Goal: Information Seeking & Learning: Check status

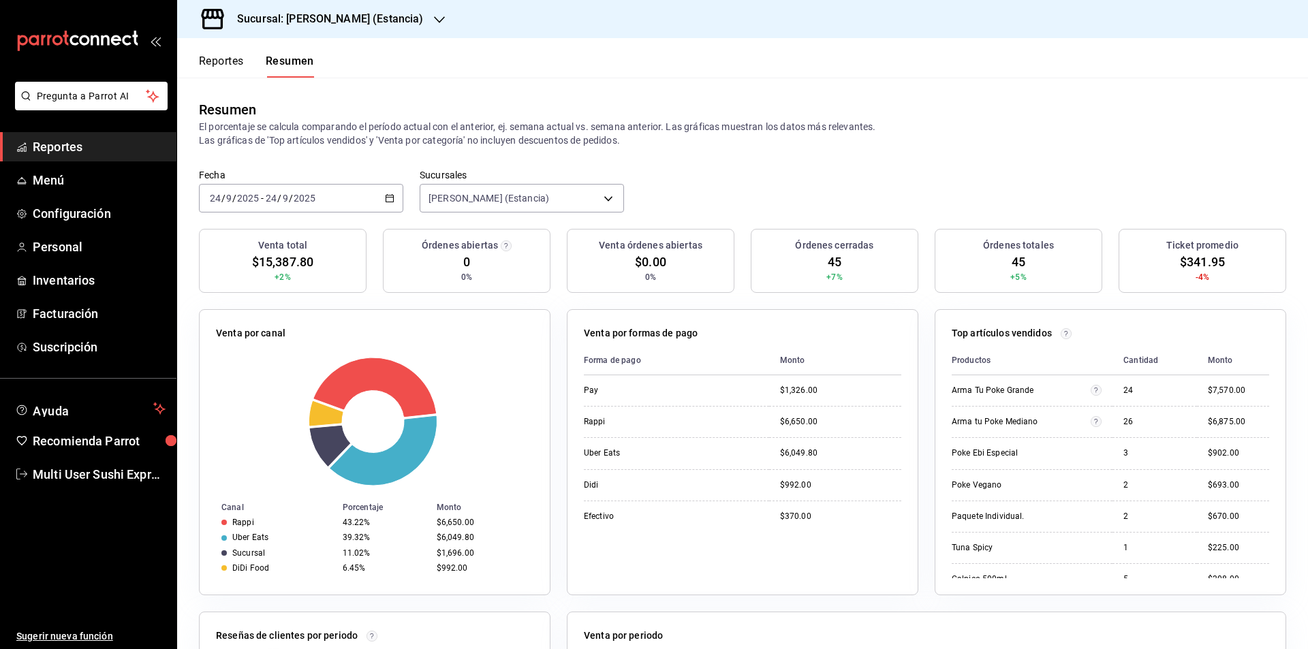
click at [386, 197] on icon "button" at bounding box center [390, 198] width 10 height 10
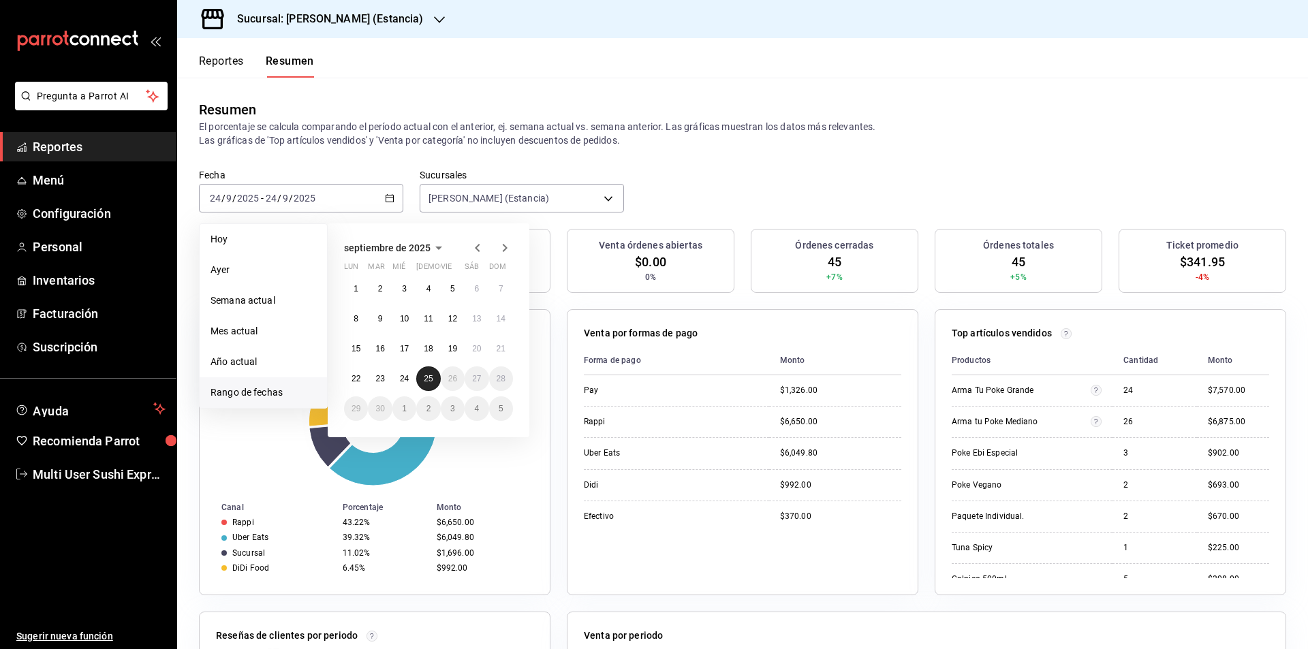
click at [434, 384] on button "25" at bounding box center [428, 379] width 24 height 25
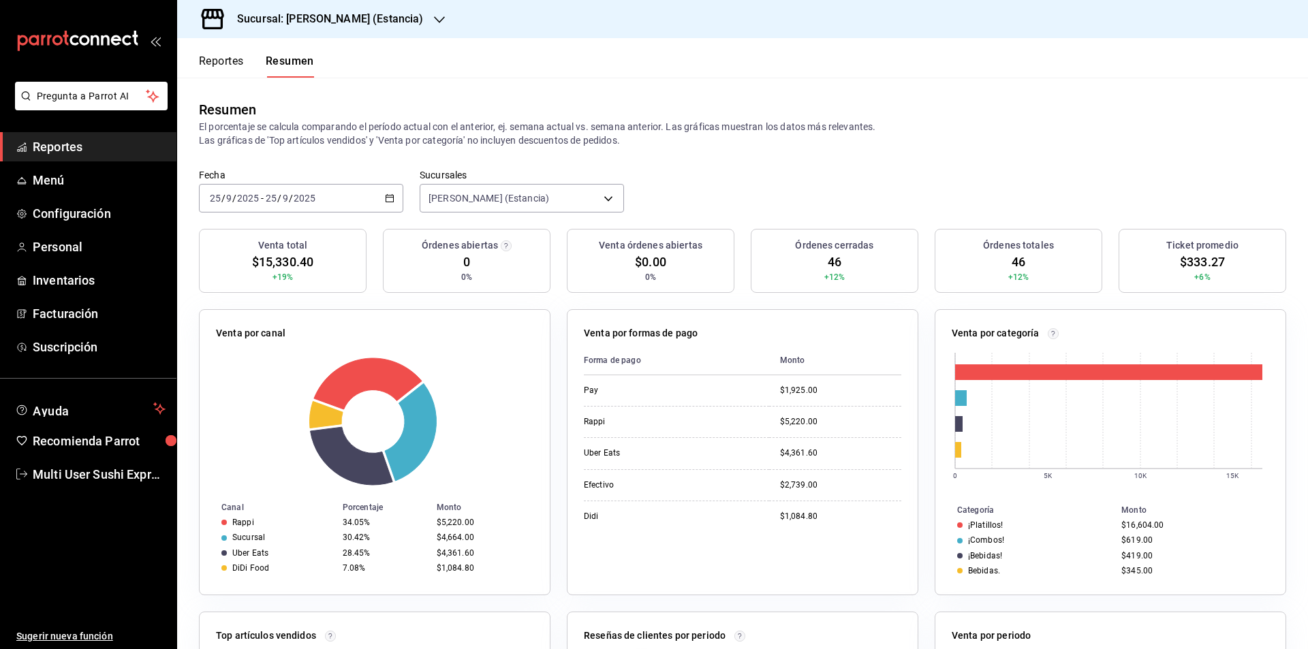
click at [236, 61] on button "Reportes" at bounding box center [221, 65] width 45 height 23
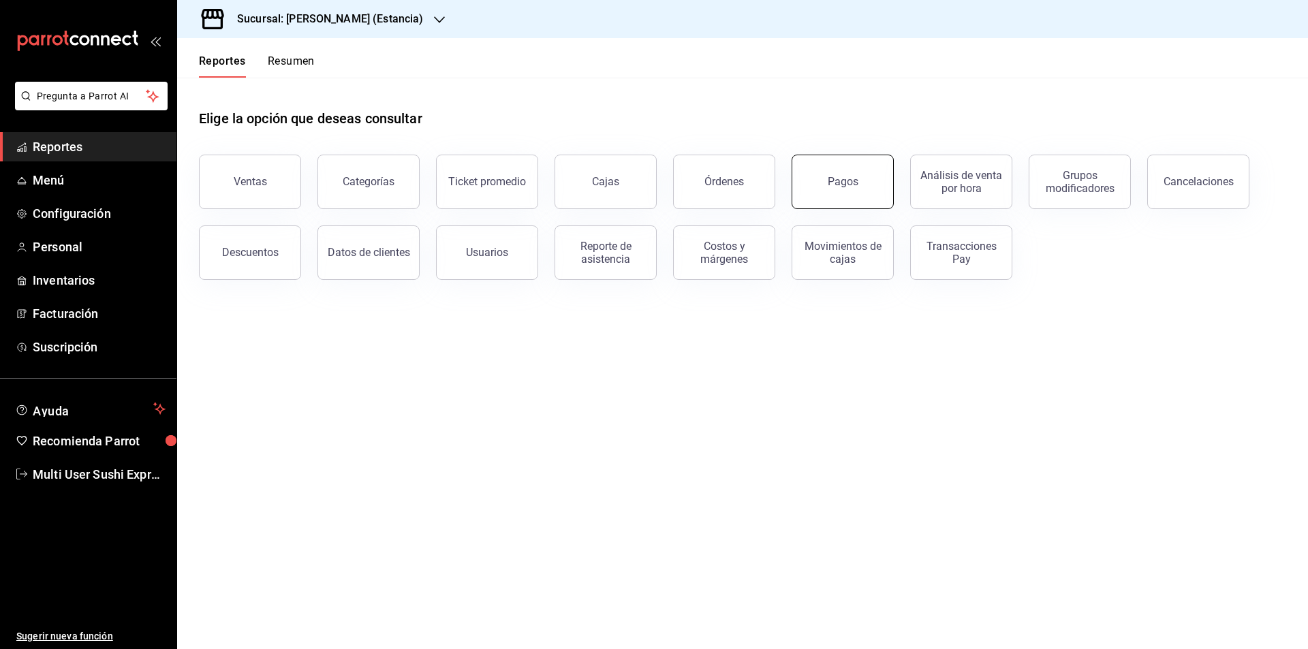
click at [826, 181] on button "Pagos" at bounding box center [843, 182] width 102 height 54
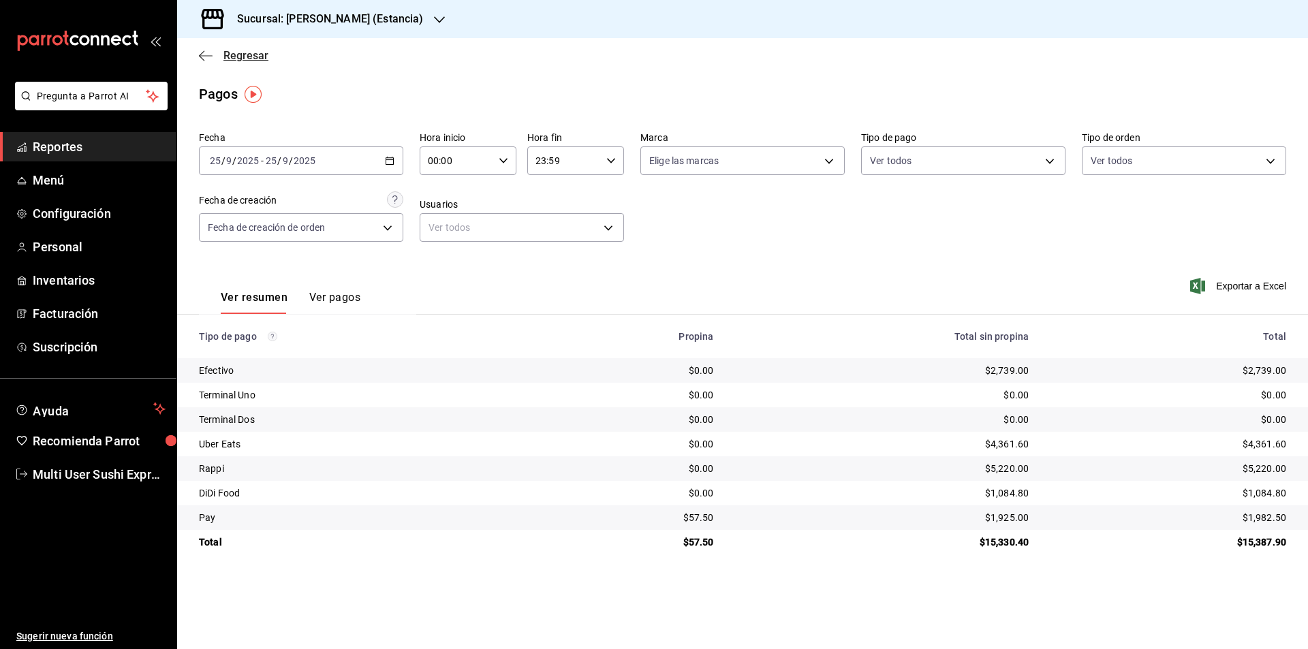
click at [203, 54] on icon "button" at bounding box center [206, 56] width 14 height 12
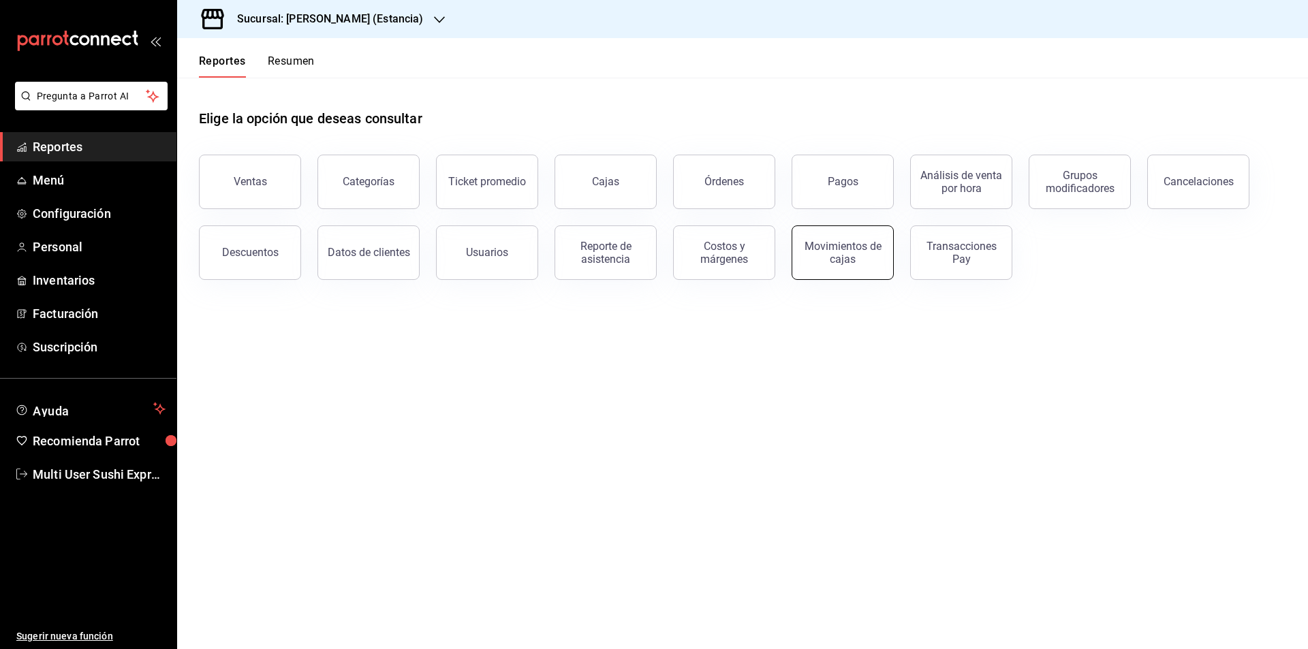
click at [863, 268] on button "Movimientos de cajas" at bounding box center [843, 252] width 102 height 54
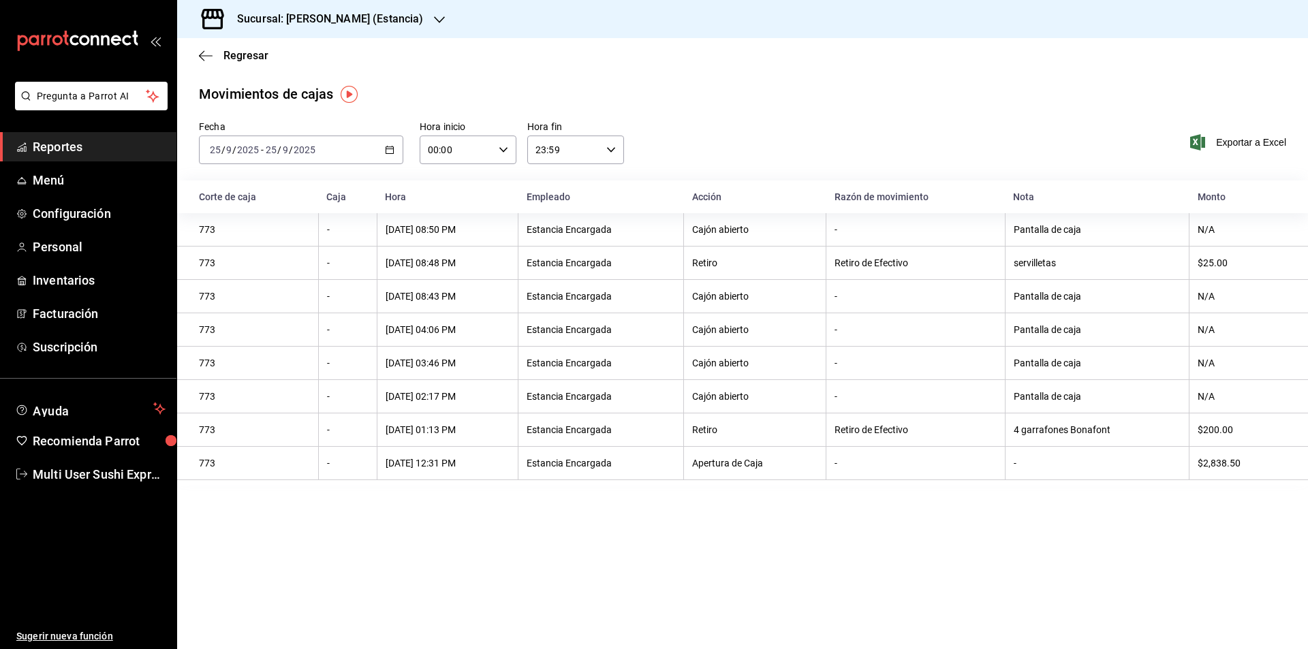
click at [386, 150] on icon "button" at bounding box center [390, 150] width 10 height 10
click at [296, 345] on span "Rango de fechas" at bounding box center [264, 344] width 106 height 14
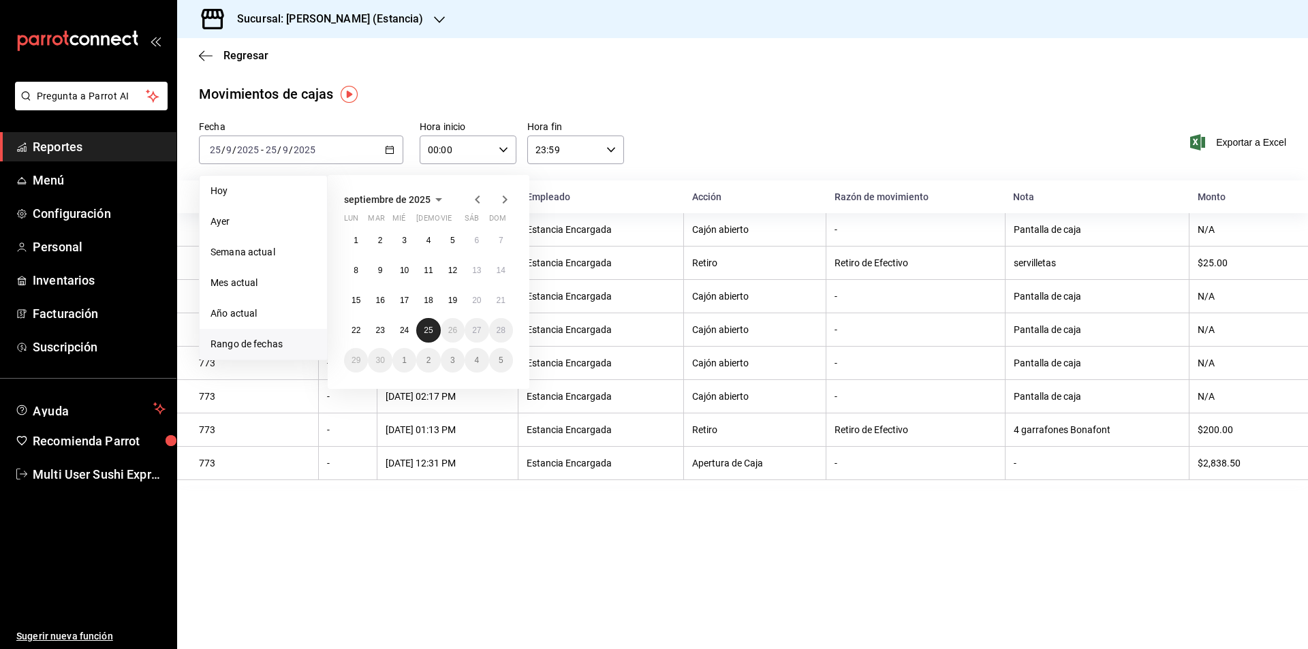
click at [424, 338] on button "25" at bounding box center [428, 330] width 24 height 25
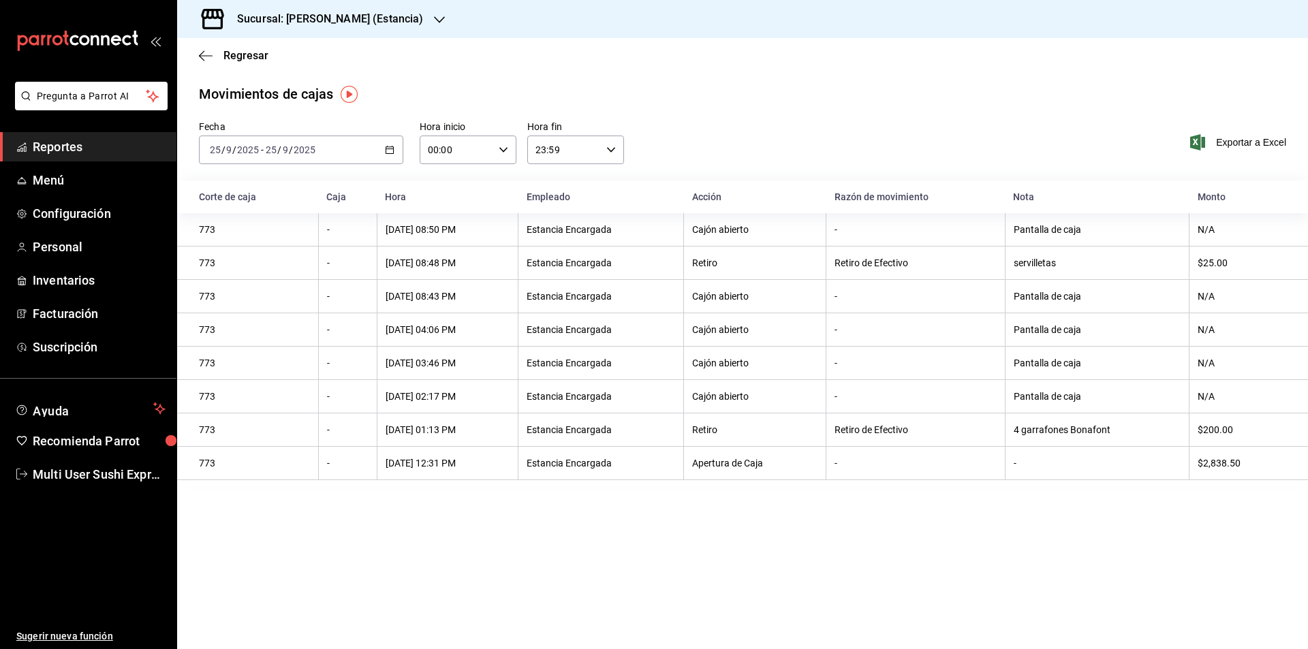
click at [198, 53] on div "Regresar" at bounding box center [742, 55] width 1131 height 35
click at [202, 54] on icon "button" at bounding box center [206, 56] width 14 height 12
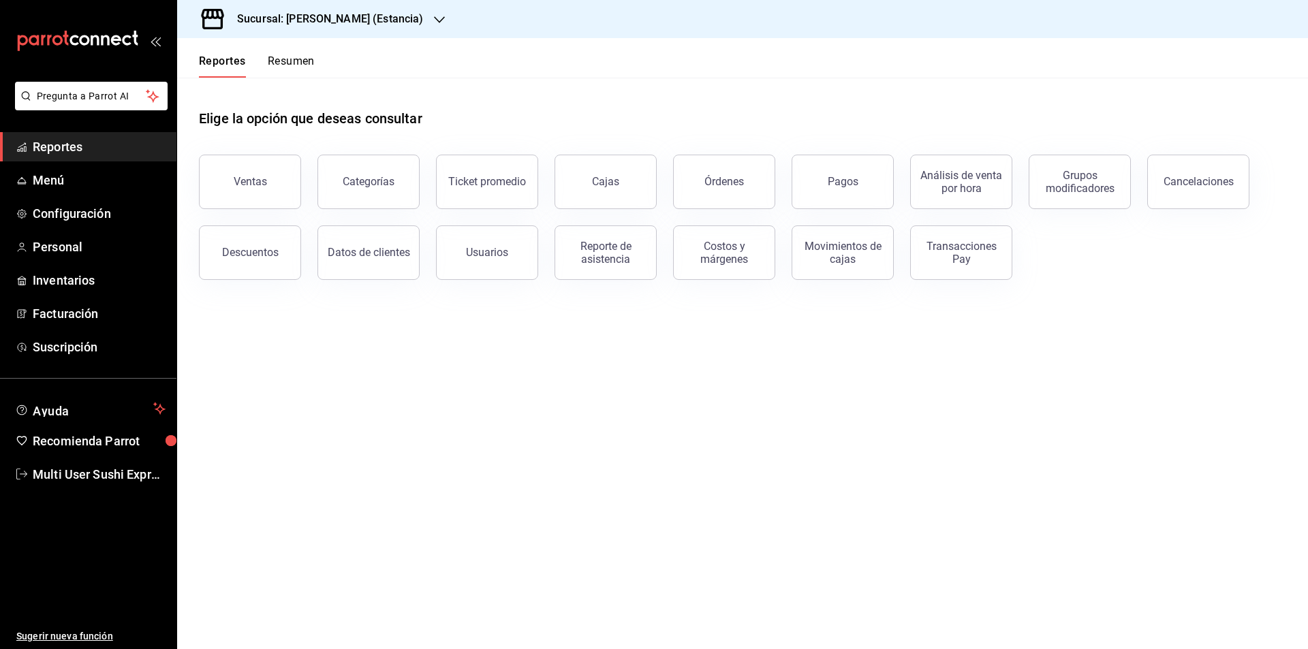
click at [296, 61] on button "Resumen" at bounding box center [291, 65] width 47 height 23
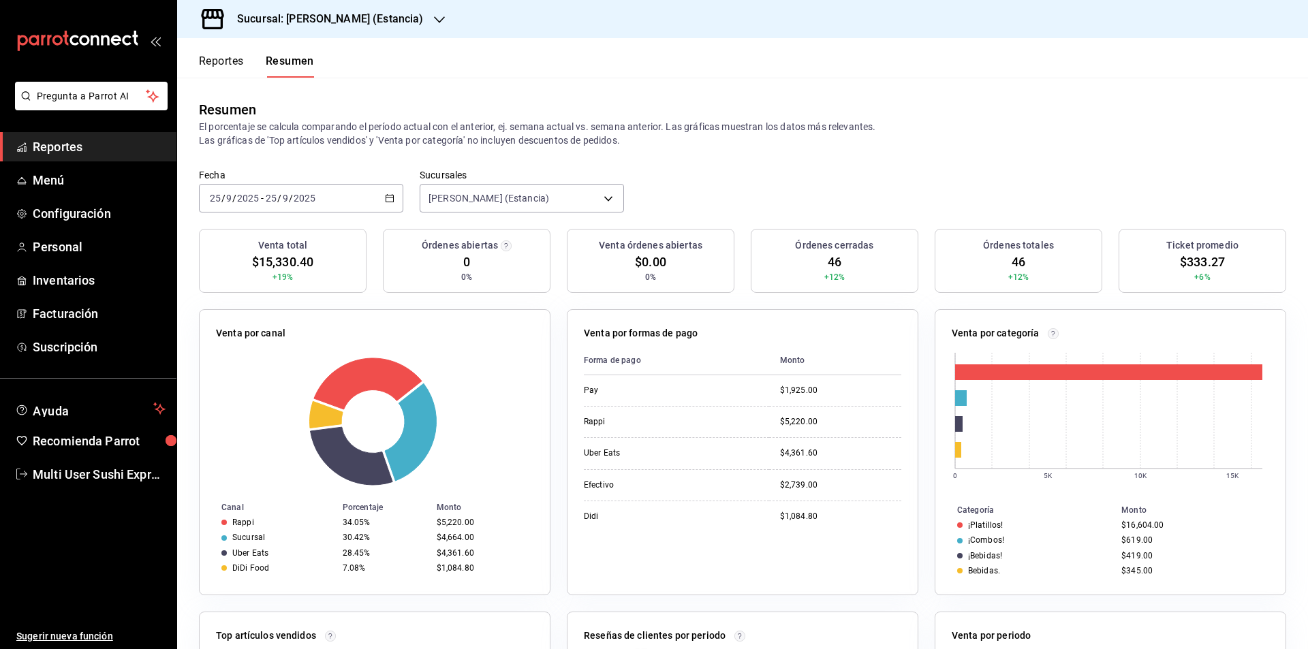
click at [228, 65] on button "Reportes" at bounding box center [221, 65] width 45 height 23
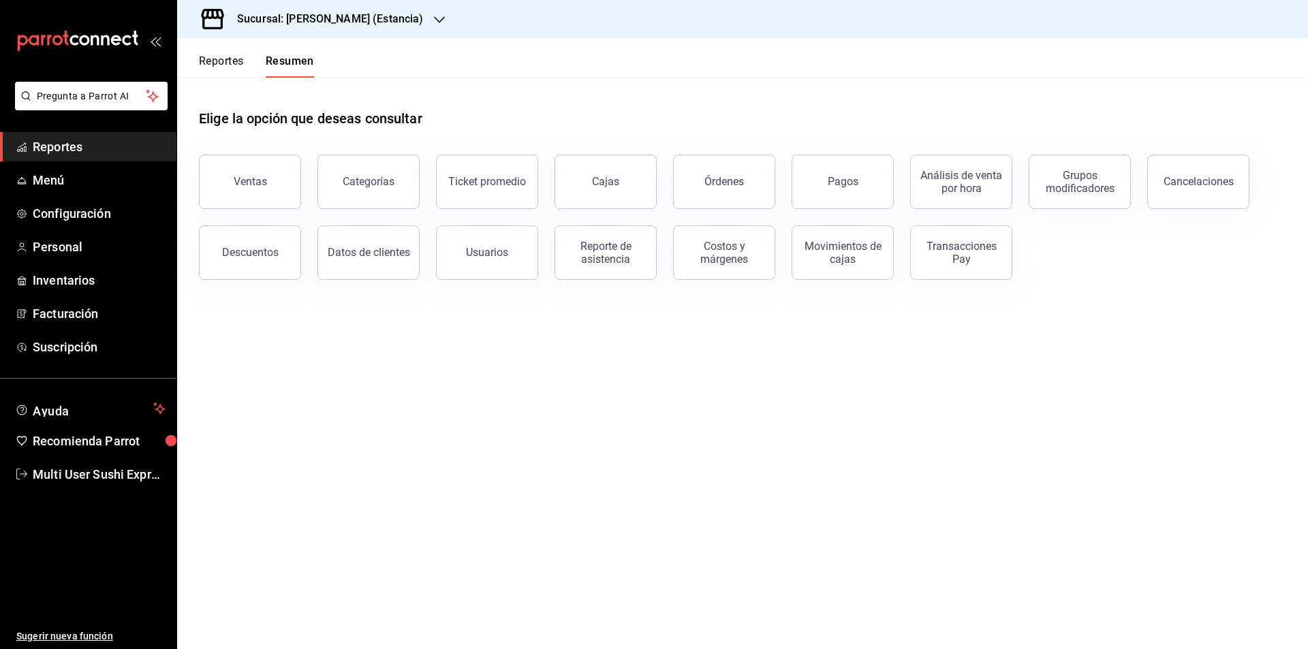
click at [388, 198] on button "Categorías" at bounding box center [368, 182] width 102 height 54
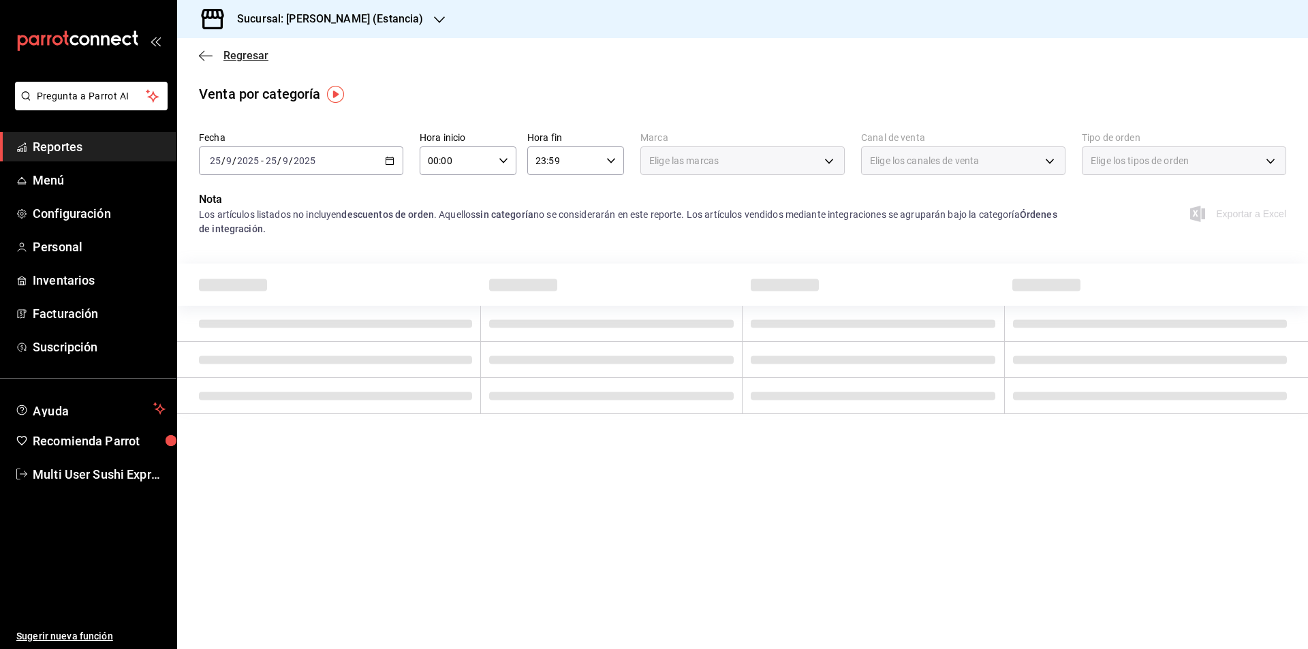
click at [202, 56] on icon "button" at bounding box center [206, 55] width 14 height 1
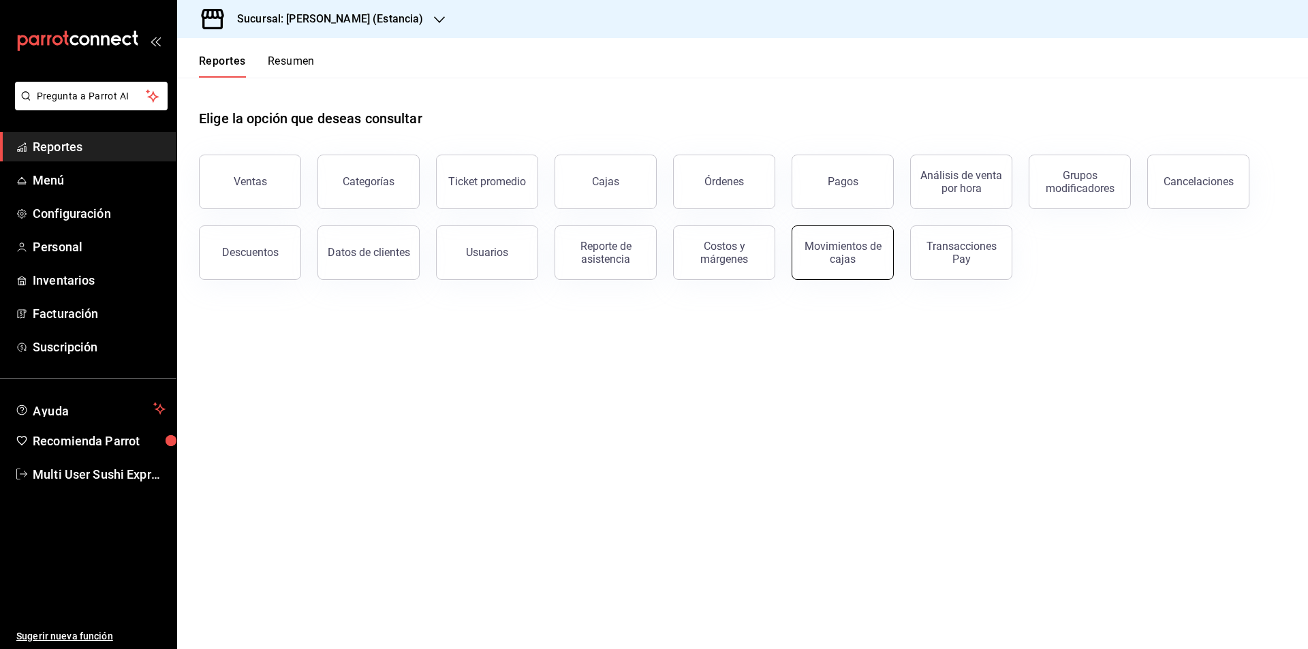
click at [828, 259] on div "Movimientos de cajas" at bounding box center [842, 253] width 84 height 26
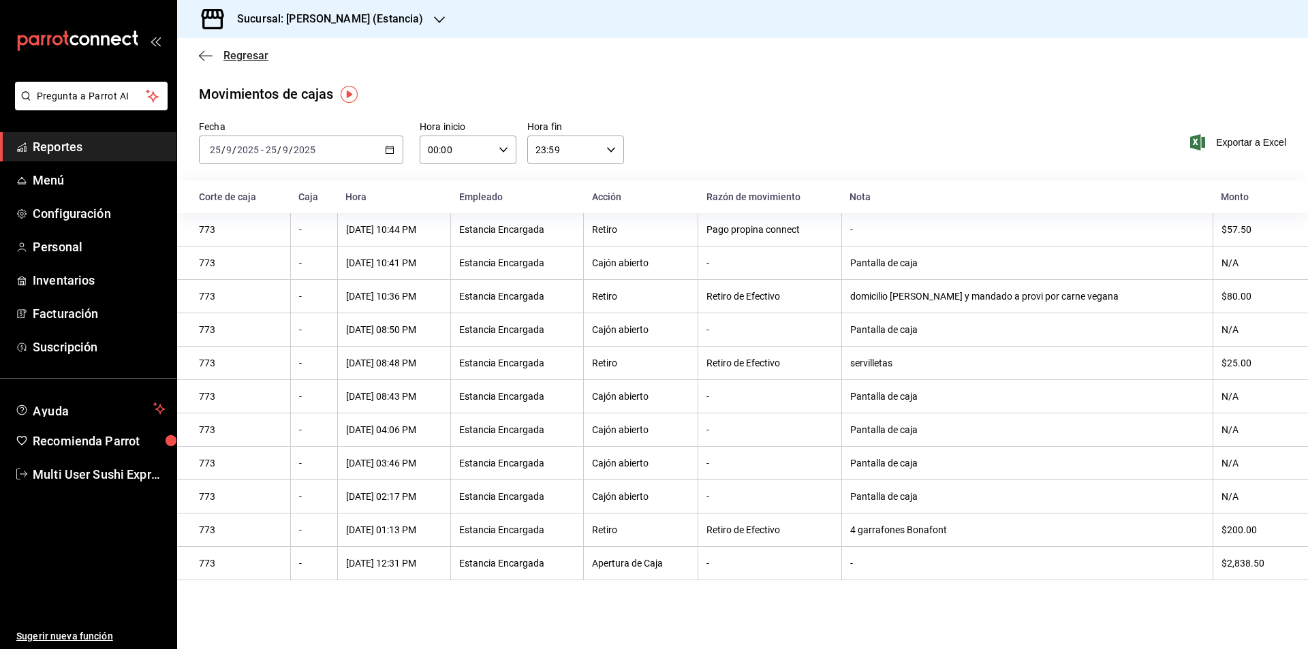
click at [201, 55] on icon "button" at bounding box center [206, 55] width 14 height 1
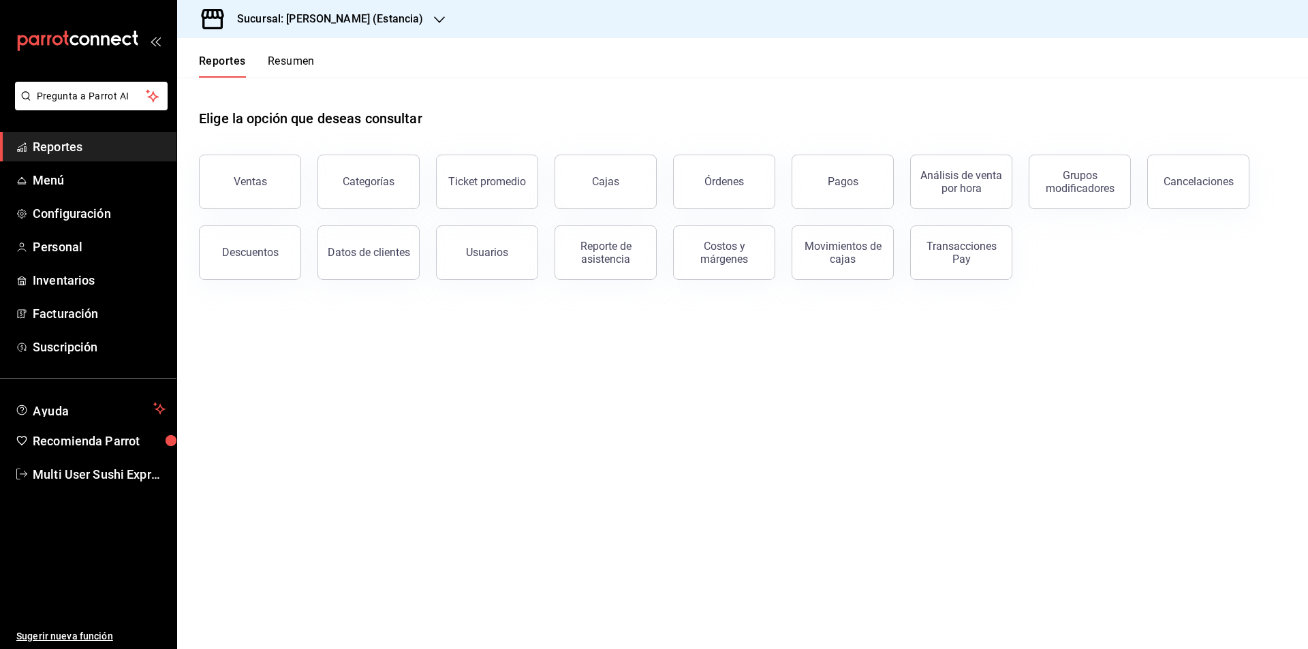
click at [296, 65] on button "Resumen" at bounding box center [291, 65] width 47 height 23
